Goal: Information Seeking & Learning: Understand process/instructions

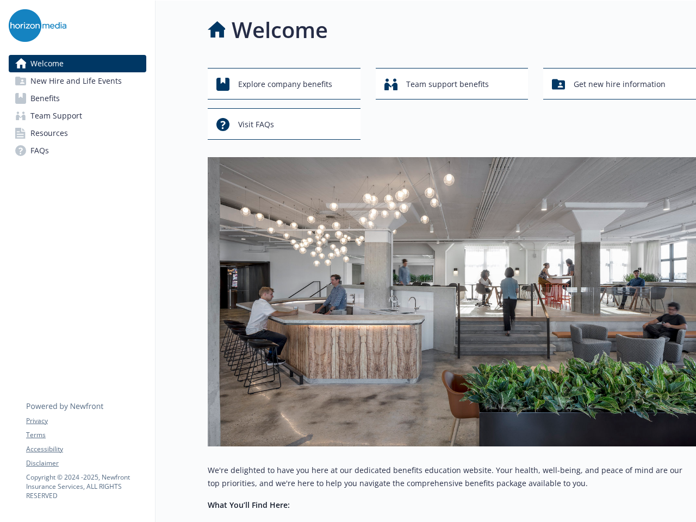
click at [348, 261] on img at bounding box center [452, 301] width 488 height 289
click at [86, 449] on link "Accessibility" at bounding box center [86, 449] width 120 height 10
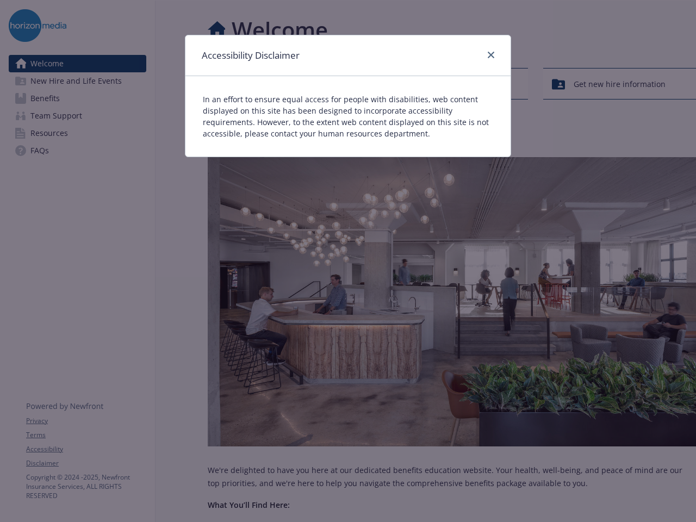
click at [86, 463] on div "Accessibility Disclaimer In an effort to ensure equal access for people with di…" at bounding box center [348, 261] width 696 height 522
click at [284, 84] on div "In an effort to ensure equal access for people with disabilities, web content d…" at bounding box center [347, 116] width 325 height 80
click at [452, 84] on div "In an effort to ensure equal access for people with disabilities, web content d…" at bounding box center [347, 116] width 325 height 80
click at [619, 84] on div "Accessibility Disclaimer In an effort to ensure equal access for people with di…" at bounding box center [348, 261] width 696 height 522
click at [284, 124] on p "In an effort to ensure equal access for people with disabilities, web content d…" at bounding box center [348, 116] width 290 height 46
